Goal: Find specific page/section: Find specific page/section

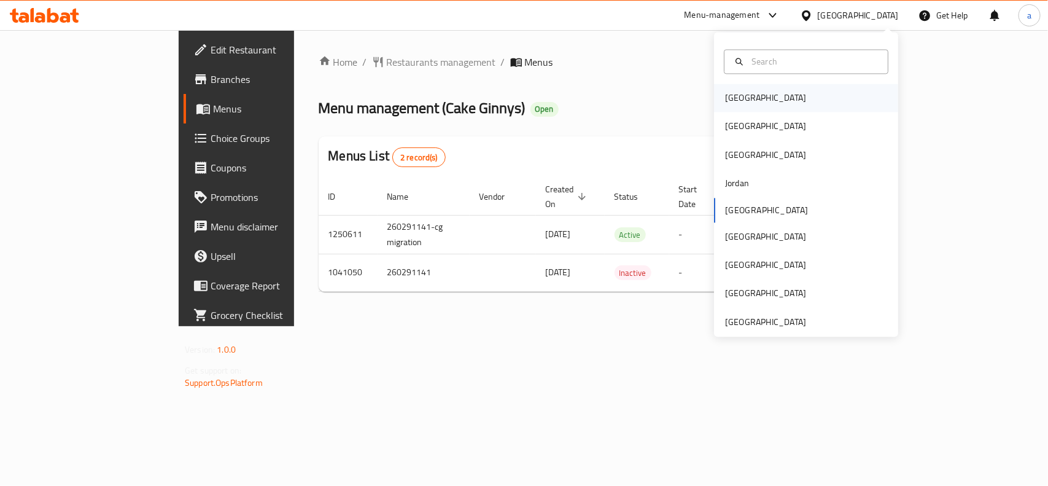
click at [732, 95] on div "[GEOGRAPHIC_DATA]" at bounding box center [765, 99] width 81 height 14
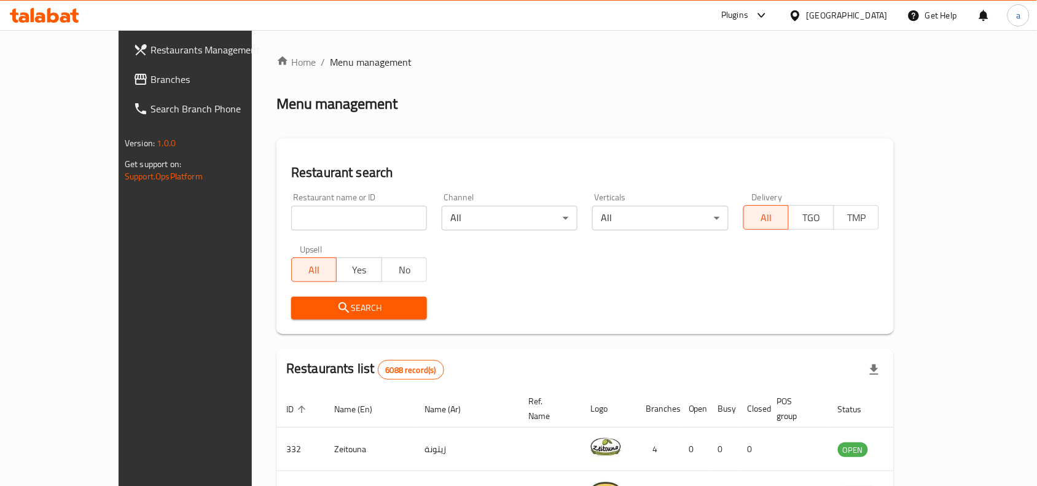
click at [880, 17] on div "[GEOGRAPHIC_DATA]" at bounding box center [846, 16] width 81 height 14
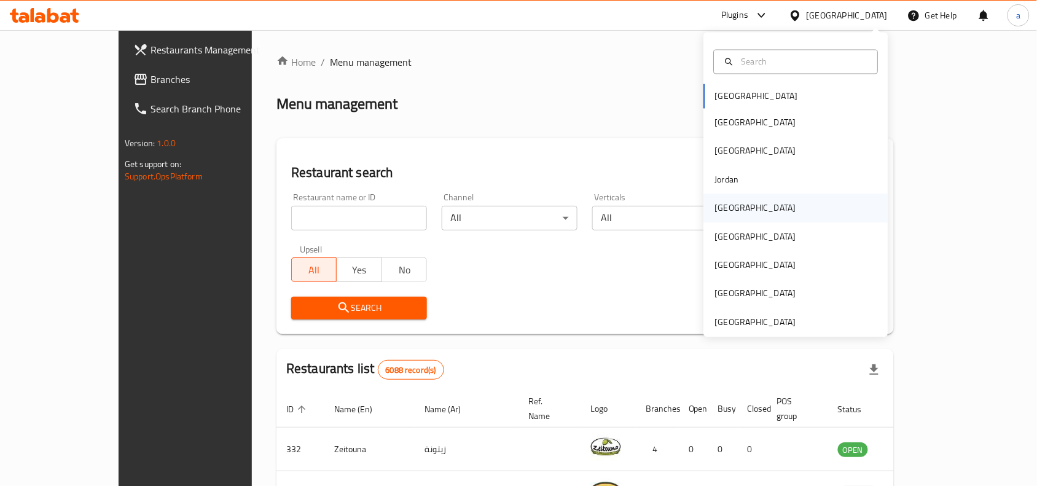
click at [722, 203] on div "[GEOGRAPHIC_DATA]" at bounding box center [755, 208] width 81 height 14
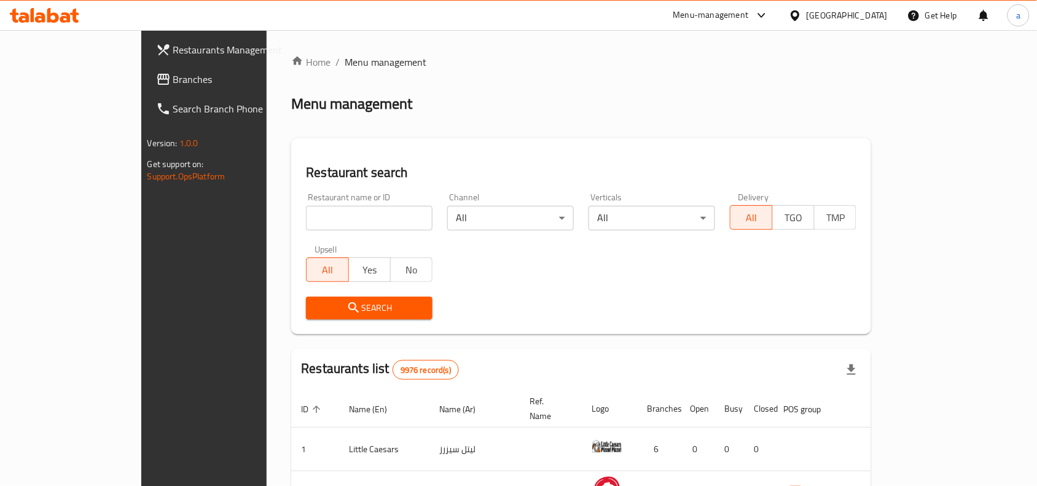
click at [173, 83] on span "Branches" at bounding box center [238, 79] width 131 height 15
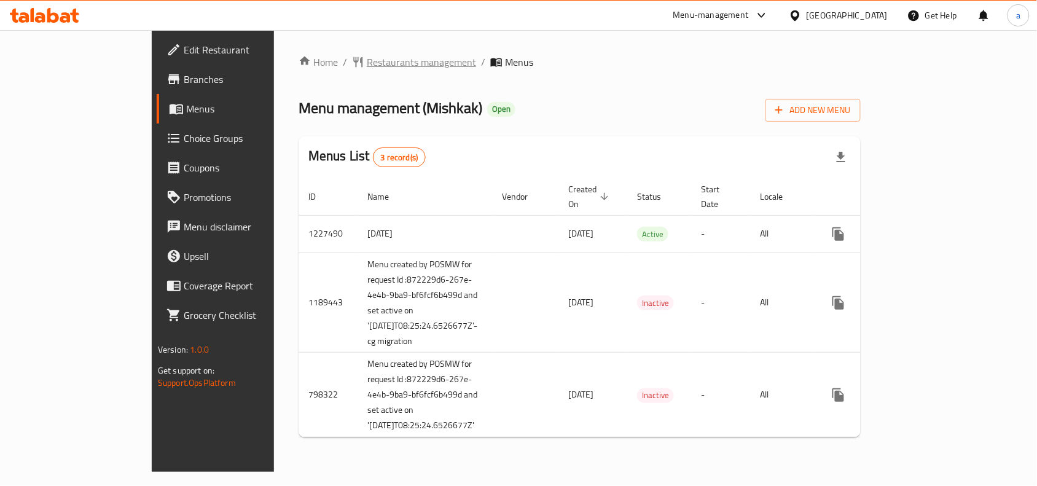
click at [367, 63] on span "Restaurants management" at bounding box center [421, 62] width 109 height 15
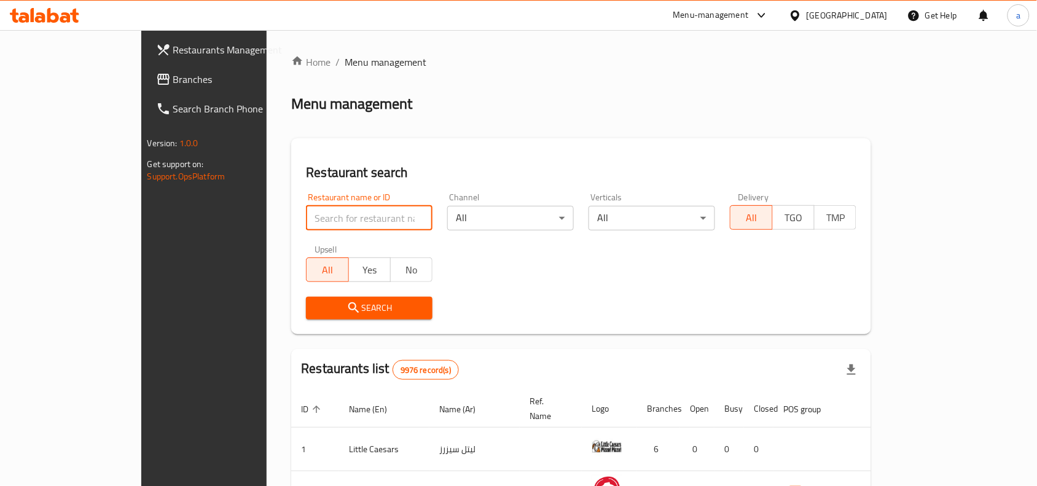
click at [306, 215] on input "search" at bounding box center [369, 218] width 127 height 25
paste input "17400"
type input "17400"
click button "Search" at bounding box center [369, 308] width 127 height 23
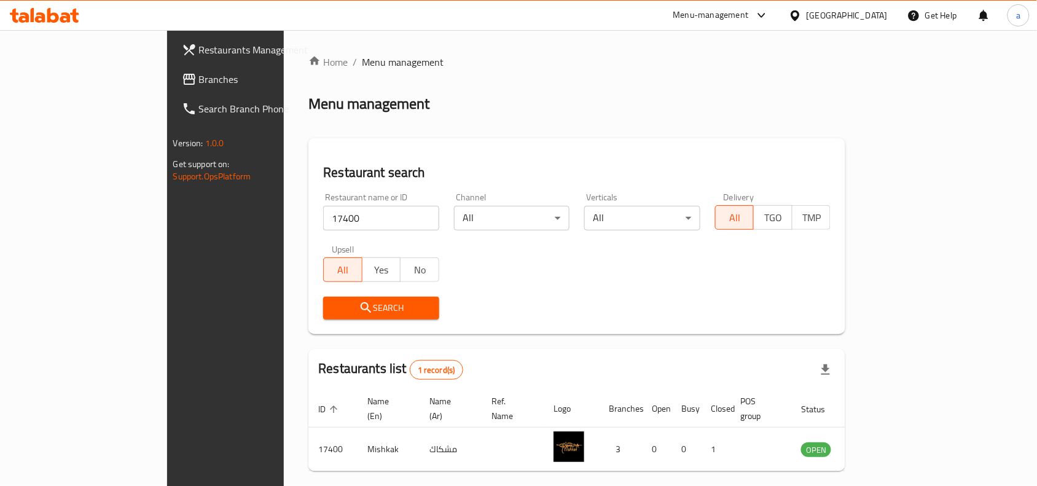
drag, startPoint x: 17, startPoint y: 315, endPoint x: 25, endPoint y: 316, distance: 8.7
click at [167, 315] on div "Restaurants Management Branches Search Branch Phone Version: 1.0.0 Get support …" at bounding box center [253, 273] width 173 height 486
click at [806, 17] on div at bounding box center [798, 16] width 18 height 14
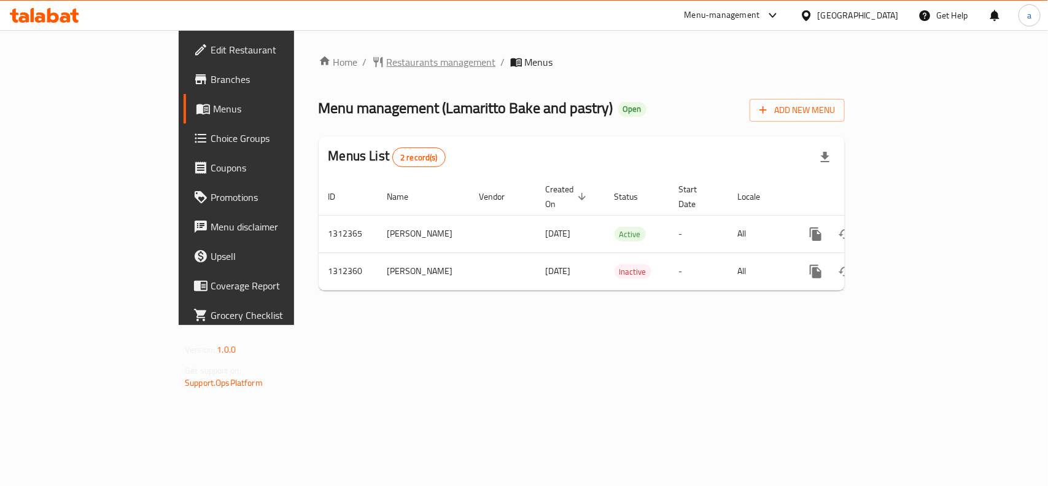
click at [387, 57] on span "Restaurants management" at bounding box center [441, 62] width 109 height 15
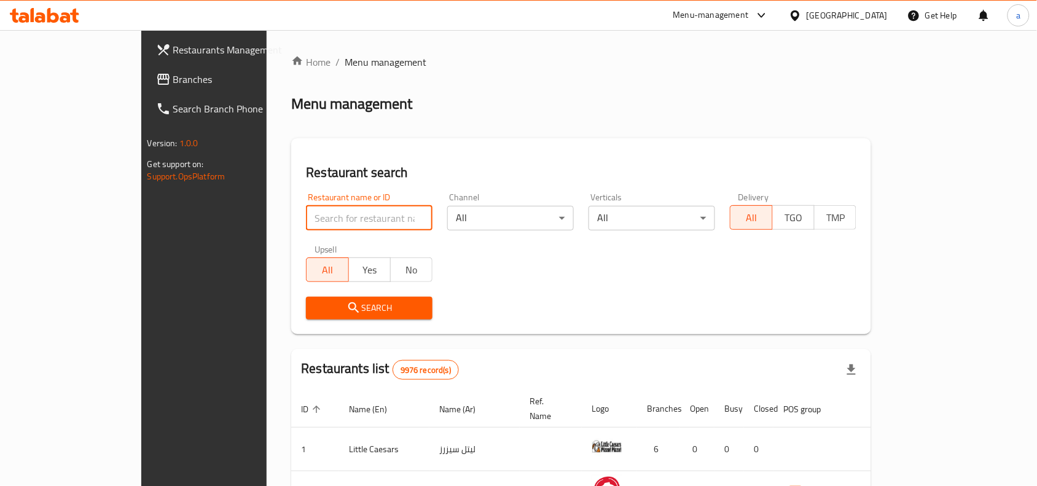
click at [306, 219] on input "search" at bounding box center [369, 218] width 127 height 25
paste input "706088"
type input "706088"
click button "Search" at bounding box center [369, 308] width 127 height 23
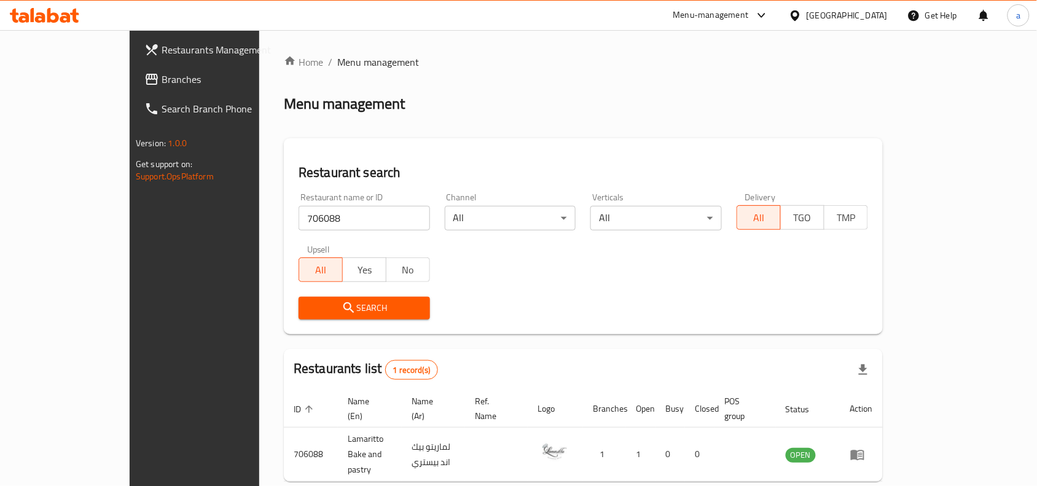
click at [876, 12] on div "[GEOGRAPHIC_DATA]" at bounding box center [846, 16] width 81 height 14
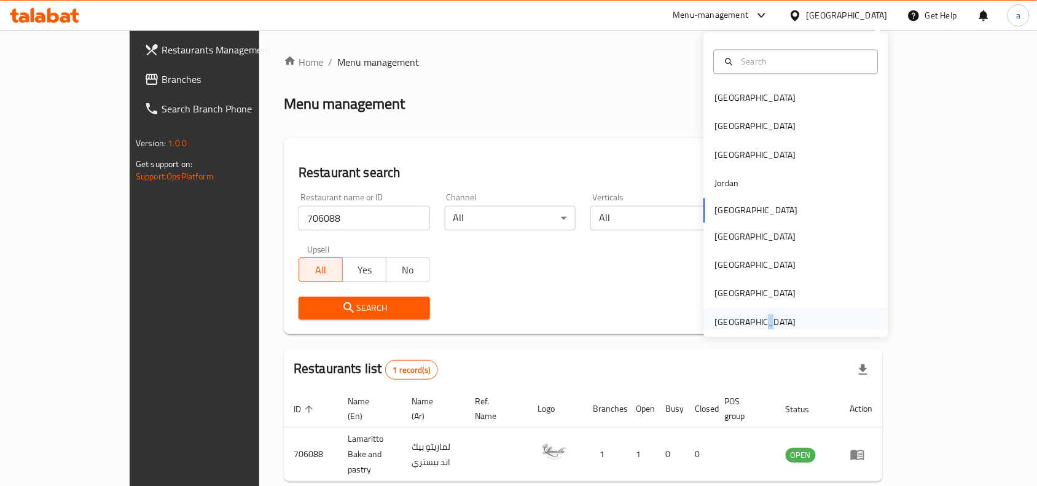
click at [748, 319] on div "[GEOGRAPHIC_DATA]" at bounding box center [755, 322] width 81 height 14
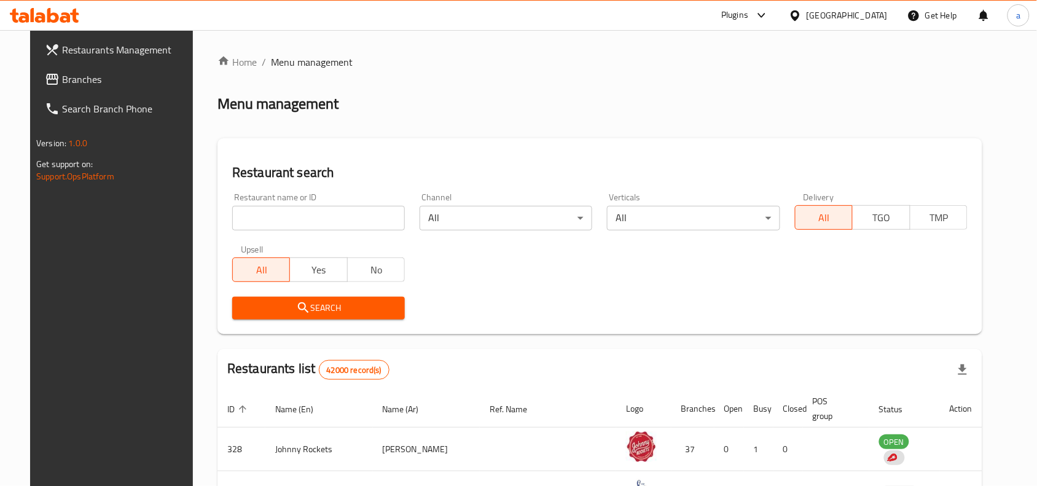
drag, startPoint x: 61, startPoint y: 81, endPoint x: 38, endPoint y: 78, distance: 23.5
click at [62, 81] on span "Branches" at bounding box center [127, 79] width 131 height 15
